Goal: Navigation & Orientation: Find specific page/section

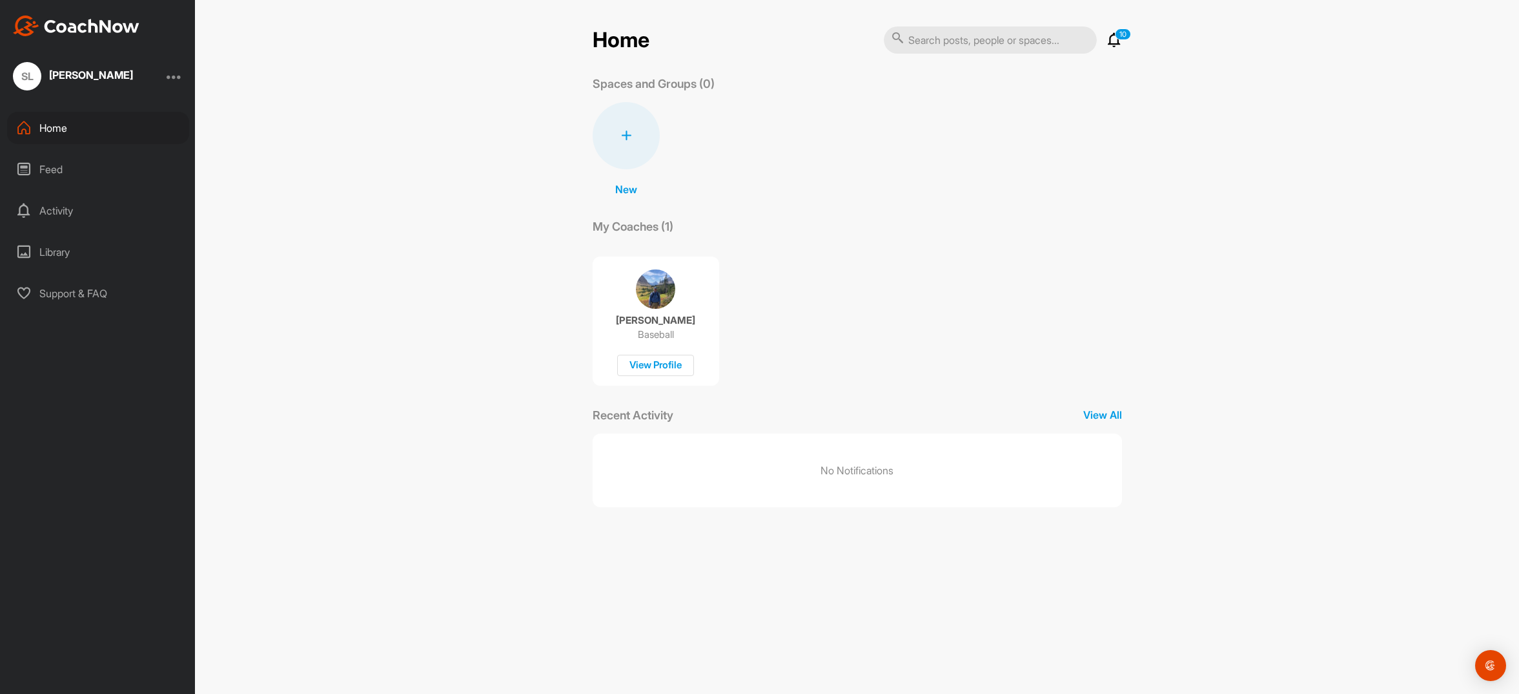
click at [82, 124] on div "Home" at bounding box center [98, 128] width 182 height 32
click at [1111, 42] on icon at bounding box center [1114, 39] width 15 height 15
click at [61, 168] on div "Feed" at bounding box center [98, 169] width 182 height 32
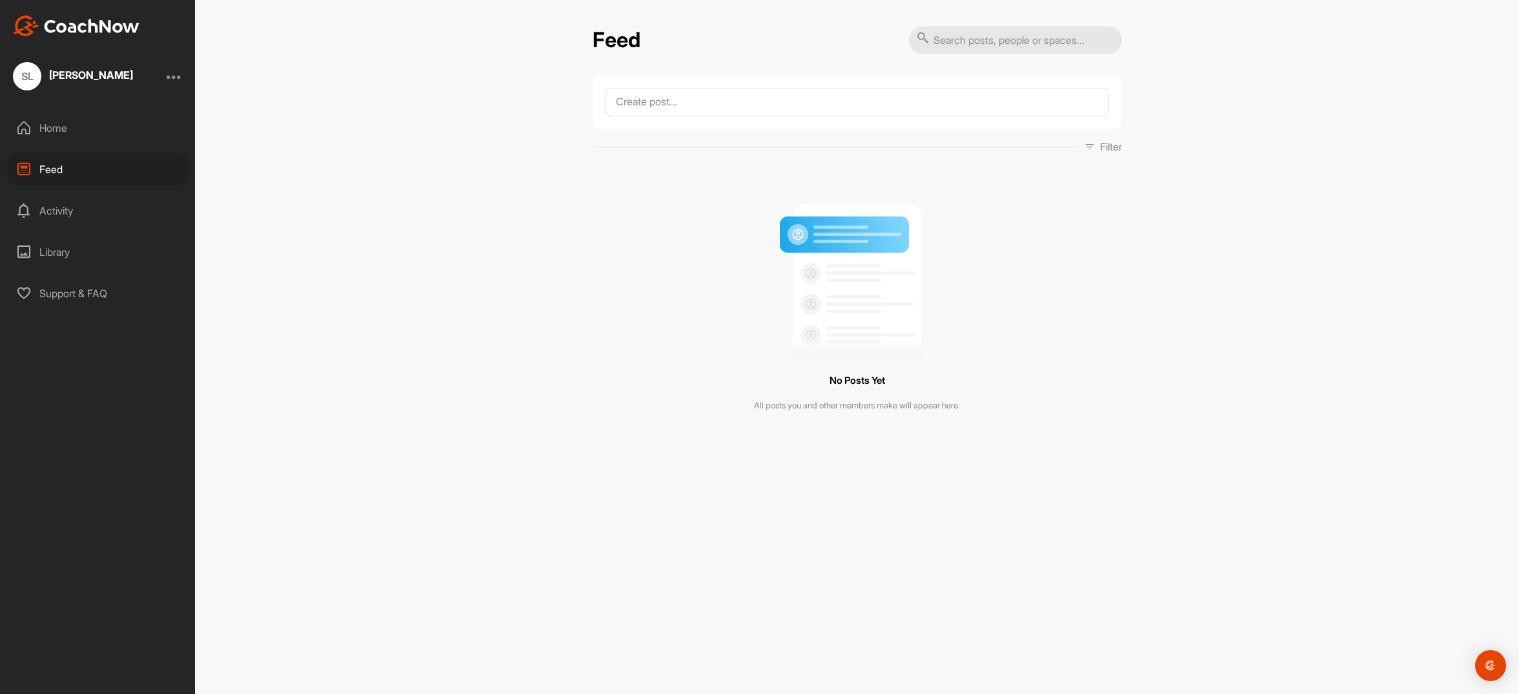
click at [88, 76] on div "[PERSON_NAME]" at bounding box center [91, 75] width 84 height 10
click at [61, 130] on div "Home" at bounding box center [98, 128] width 182 height 32
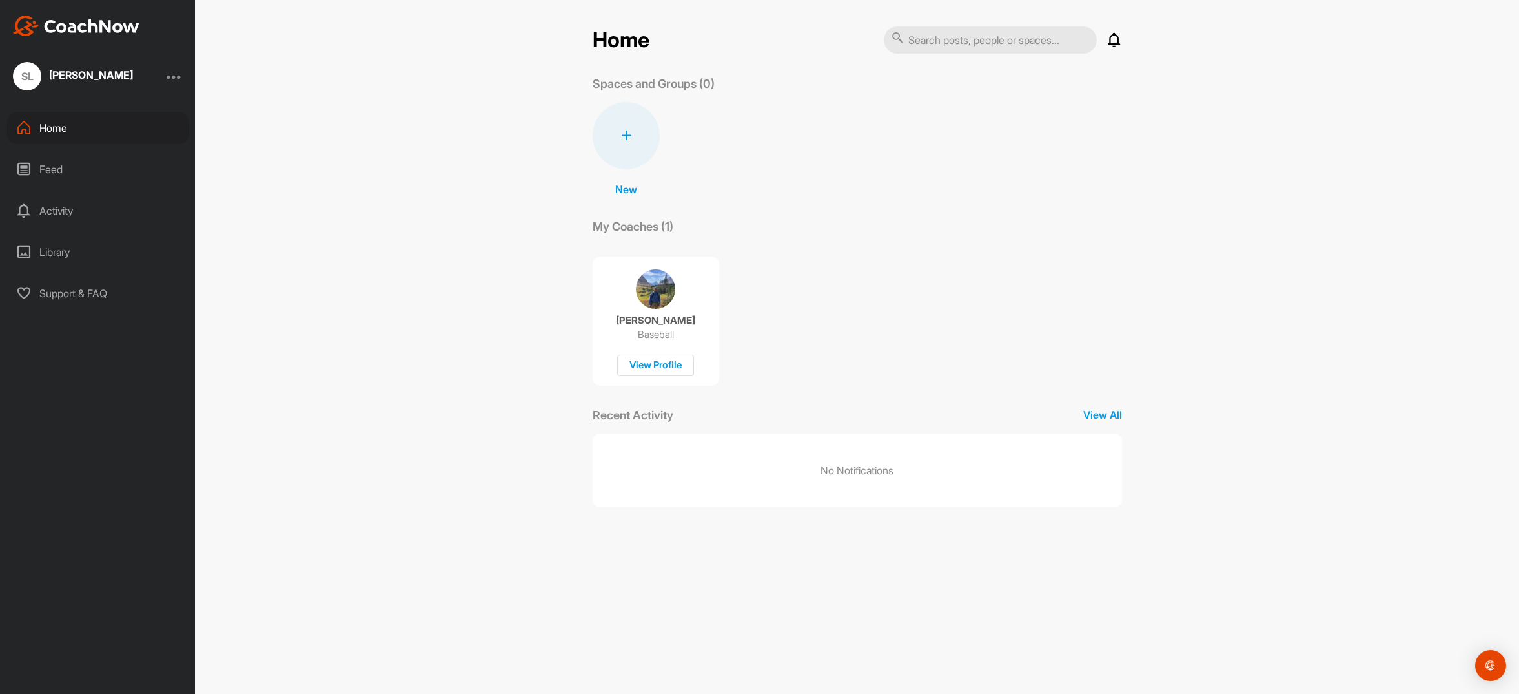
click at [93, 74] on div "[PERSON_NAME]" at bounding box center [91, 75] width 84 height 10
click at [56, 135] on div "Home" at bounding box center [98, 128] width 182 height 32
click at [73, 76] on div "[PERSON_NAME]" at bounding box center [91, 75] width 84 height 10
click at [181, 77] on div at bounding box center [174, 75] width 15 height 15
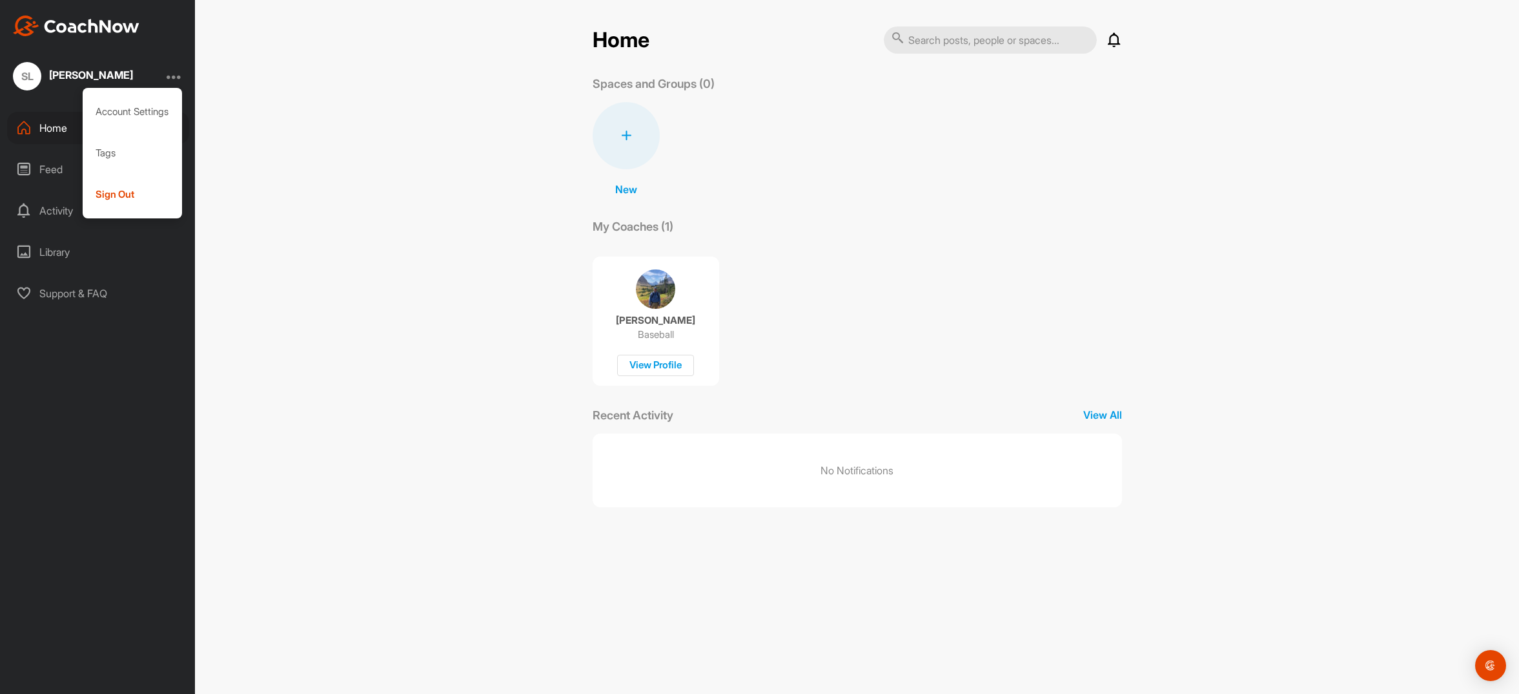
click at [110, 81] on div "[PERSON_NAME]" at bounding box center [91, 76] width 84 height 16
